Goal: Task Accomplishment & Management: Use online tool/utility

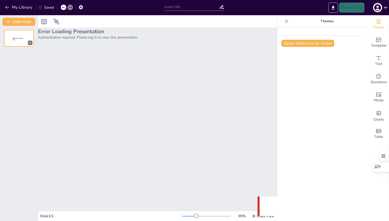
click at [46, 47] on div "Error Loading Presentation Authentication required. Please log in to view this …" at bounding box center [157, 119] width 239 height 183
click at [49, 35] on p "Authentication required. Please log in to view this presentation." at bounding box center [157, 37] width 239 height 5
click at [14, 30] on div "Sendsteps presentation editor" at bounding box center [19, 30] width 30 height 0
click at [17, 44] on div at bounding box center [19, 38] width 30 height 17
click at [18, 43] on div at bounding box center [19, 38] width 30 height 17
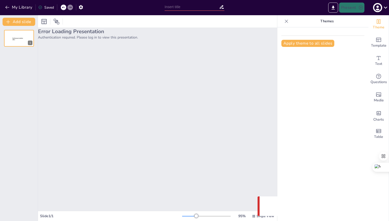
click at [100, 38] on p "Authentication required. Please log in to view this presentation." at bounding box center [157, 37] width 239 height 5
click at [378, 9] on icon "button" at bounding box center [377, 8] width 8 height 8
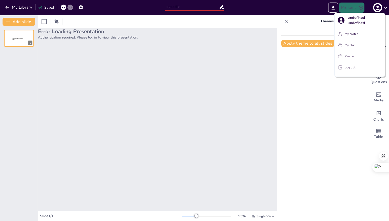
click at [345, 67] on p "Log out" at bounding box center [349, 67] width 11 height 5
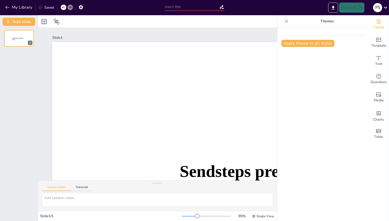
type input "Das Kriegerdenkmal [GEOGRAPHIC_DATA]: Geschichte und Bedeutung"
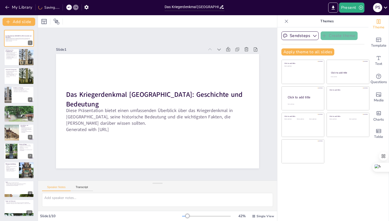
click at [151, 41] on div "Slide 1 Das Kriegerdenkmal [GEOGRAPHIC_DATA]: Geschichte und Bedeutung Diese Pr…" at bounding box center [157, 104] width 203 height 128
click at [22, 54] on icon at bounding box center [22, 53] width 4 height 4
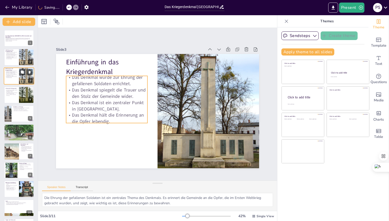
click at [17, 76] on p "Das Denkmal hält die Erinnerung an die Opfer lebendig." at bounding box center [11, 77] width 12 height 2
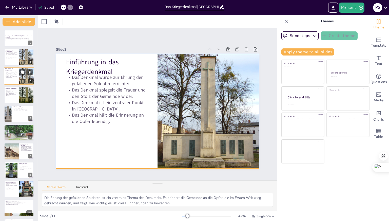
click at [16, 79] on div at bounding box center [19, 75] width 30 height 17
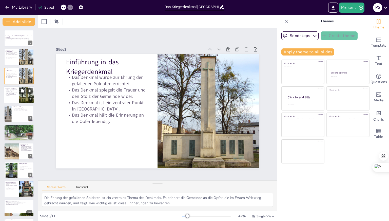
click at [13, 92] on p "Es symbolisiert die Auswirkungen des Krieges auf die Gemeinde." at bounding box center [11, 93] width 12 height 2
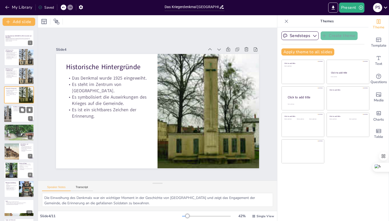
click at [13, 118] on div at bounding box center [19, 113] width 30 height 17
type textarea "Der neoklassizistische Stil des Denkmals verleiht ihm eine majestätische und eh…"
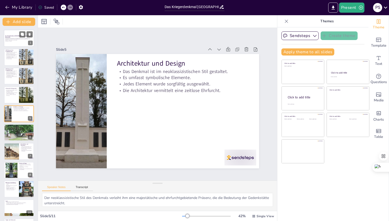
click at [11, 39] on p "Diese Präsentation bietet einen umfassenden Überblick über das Kriegerdenkmal i…" at bounding box center [18, 39] width 27 height 3
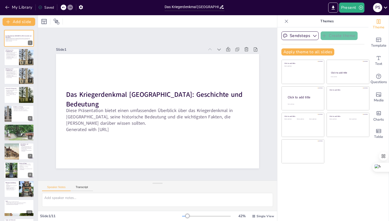
click at [157, 34] on div "Slide 1 Das Kriegerdenkmal [GEOGRAPHIC_DATA]: Geschichte und Bedeutung Diese Pr…" at bounding box center [157, 104] width 239 height 152
